Goal: Information Seeking & Learning: Check status

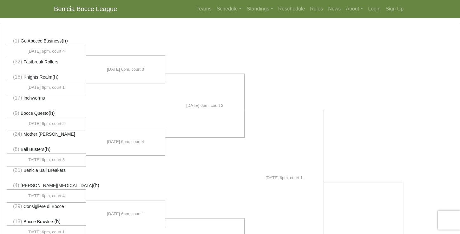
scroll to position [18, 0]
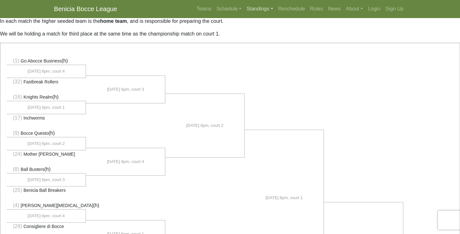
click at [271, 9] on link "Standings" at bounding box center [259, 9] width 31 height 13
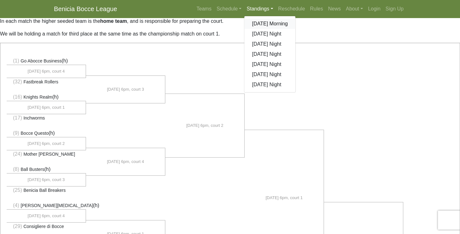
click at [271, 25] on link "[DATE] Morning" at bounding box center [269, 24] width 51 height 10
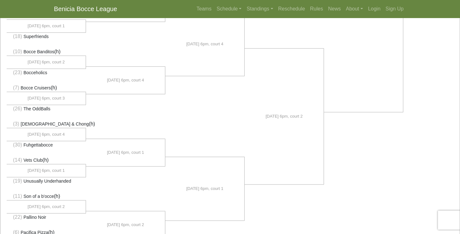
scroll to position [381, 0]
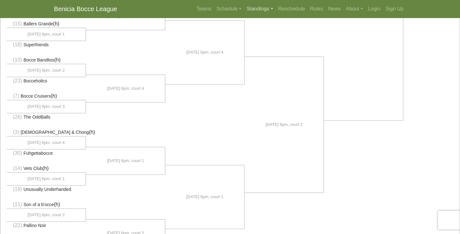
click at [262, 9] on link "Standings" at bounding box center [259, 9] width 31 height 13
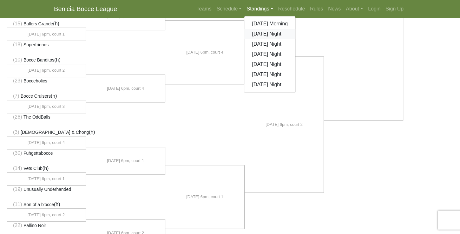
click at [269, 36] on link "[DATE] Night" at bounding box center [269, 34] width 51 height 10
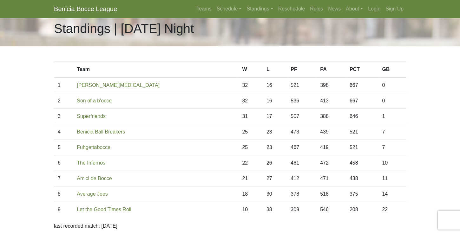
scroll to position [36, 0]
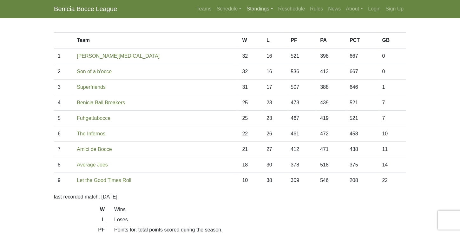
click at [271, 8] on link "Standings" at bounding box center [259, 9] width 31 height 13
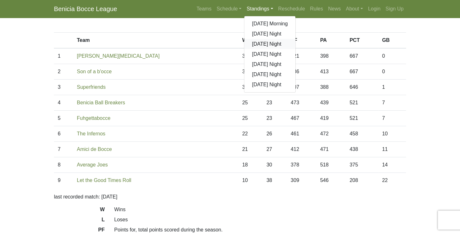
click at [265, 46] on link "[DATE] Night" at bounding box center [269, 44] width 51 height 10
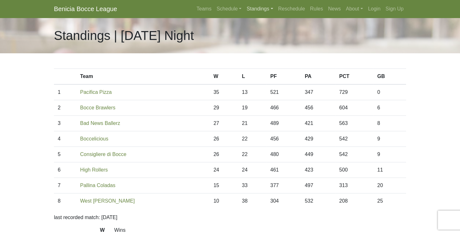
click at [270, 8] on link "Standings" at bounding box center [259, 9] width 31 height 13
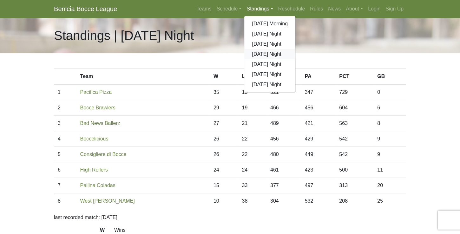
click at [271, 56] on link "[DATE] Night" at bounding box center [269, 54] width 51 height 10
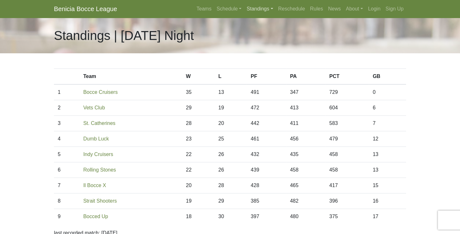
click at [272, 8] on link "Standings" at bounding box center [259, 9] width 31 height 13
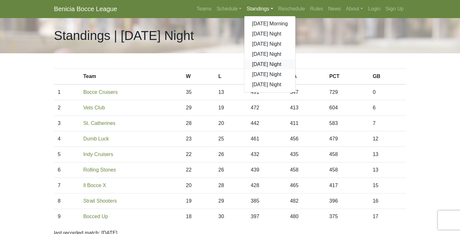
click at [269, 66] on link "[DATE] Night" at bounding box center [269, 64] width 51 height 10
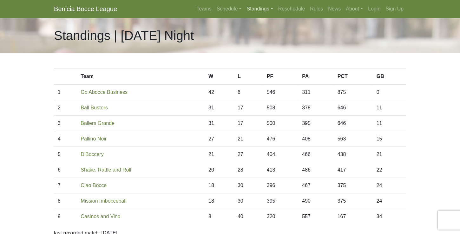
click at [272, 8] on link "Standings" at bounding box center [259, 9] width 31 height 13
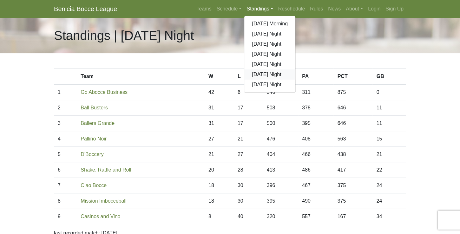
click at [273, 73] on link "[DATE] Night" at bounding box center [269, 74] width 51 height 10
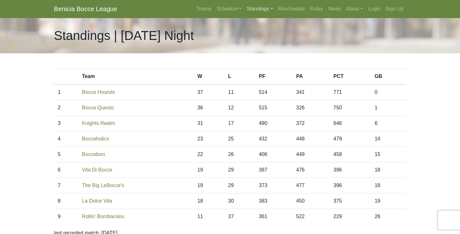
click at [271, 9] on link "Standings" at bounding box center [259, 9] width 31 height 13
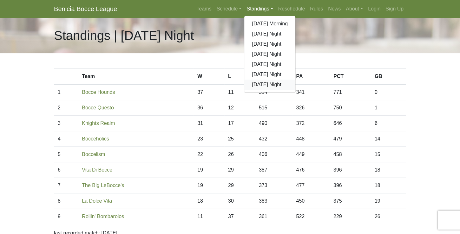
click at [261, 84] on link "[DATE] Night" at bounding box center [269, 85] width 51 height 10
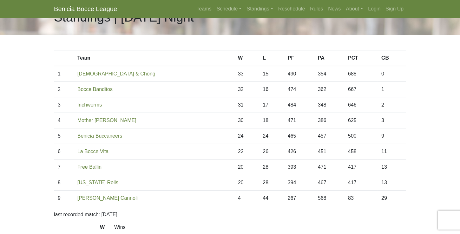
scroll to position [18, 0]
click at [272, 9] on link "Standings" at bounding box center [259, 9] width 31 height 13
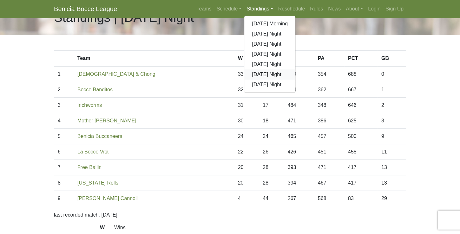
click at [264, 76] on link "[DATE] Night" at bounding box center [269, 74] width 51 height 10
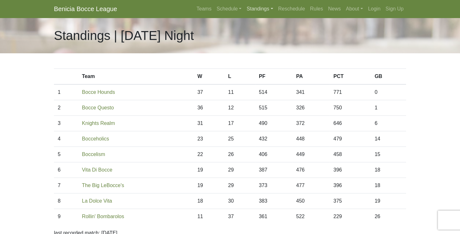
click at [272, 9] on link "Standings" at bounding box center [259, 9] width 31 height 13
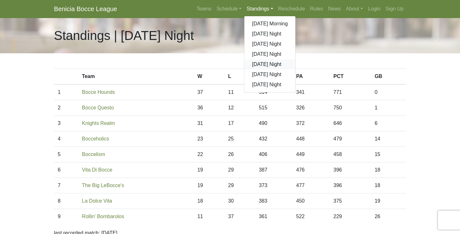
click at [266, 65] on link "[DATE] Night" at bounding box center [269, 64] width 51 height 10
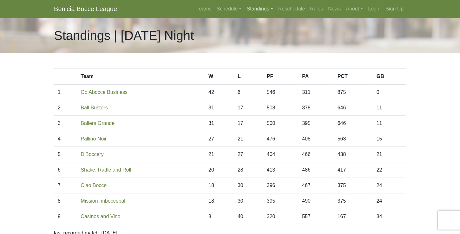
click at [272, 8] on link "Standings" at bounding box center [259, 9] width 31 height 13
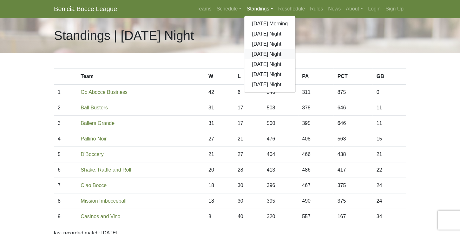
click at [263, 56] on link "[DATE] Night" at bounding box center [269, 54] width 51 height 10
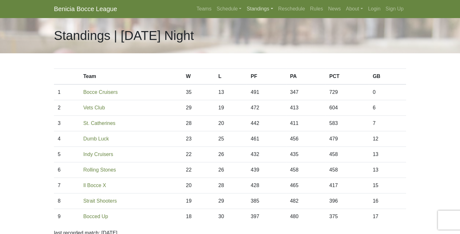
click at [271, 9] on link "Standings" at bounding box center [259, 9] width 31 height 13
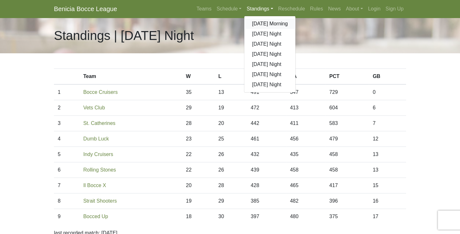
click at [264, 25] on link "[DATE] Morning" at bounding box center [269, 24] width 51 height 10
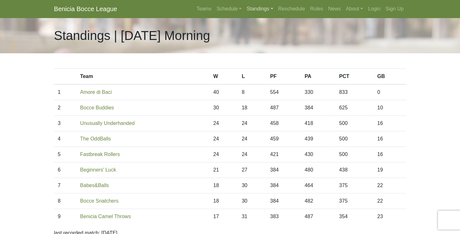
click at [272, 9] on link "Standings" at bounding box center [259, 9] width 31 height 13
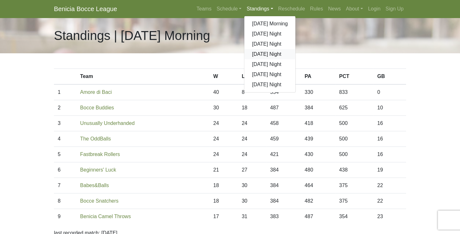
click at [266, 54] on link "[DATE] Night" at bounding box center [269, 54] width 51 height 10
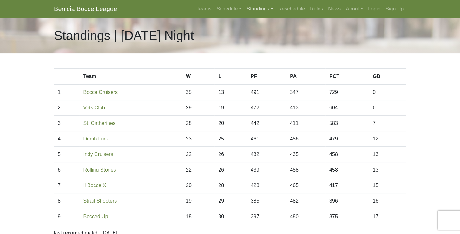
click at [271, 8] on link "Standings" at bounding box center [259, 9] width 31 height 13
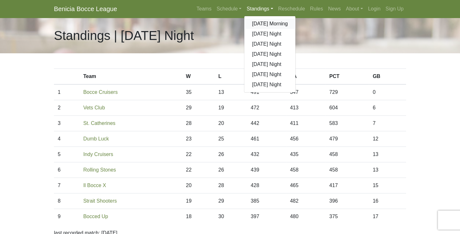
click at [275, 26] on link "[DATE] Morning" at bounding box center [269, 24] width 51 height 10
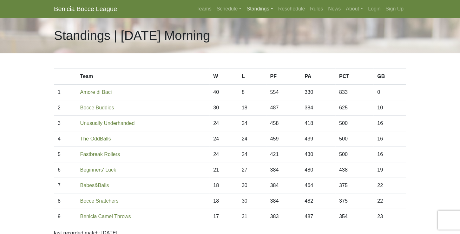
click at [268, 9] on link "Standings" at bounding box center [259, 9] width 31 height 13
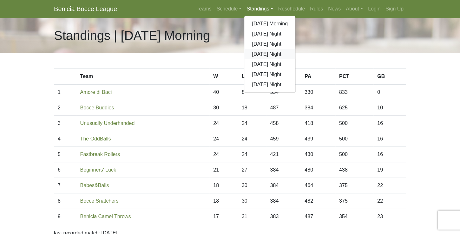
click at [276, 56] on link "[DATE] Night" at bounding box center [269, 54] width 51 height 10
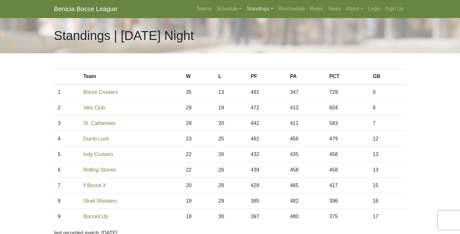
click at [271, 8] on link "Standings" at bounding box center [259, 9] width 31 height 13
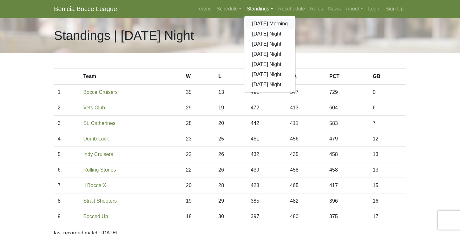
click at [272, 24] on link "[DATE] Morning" at bounding box center [269, 24] width 51 height 10
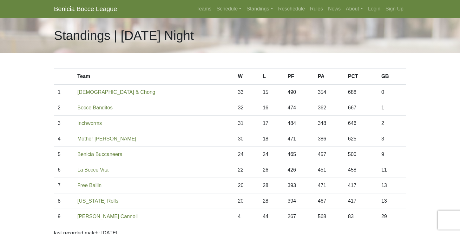
scroll to position [18, 0]
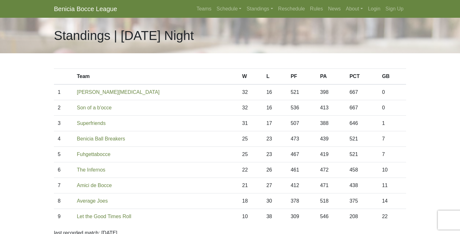
scroll to position [36, 0]
